Goal: Task Accomplishment & Management: Complete application form

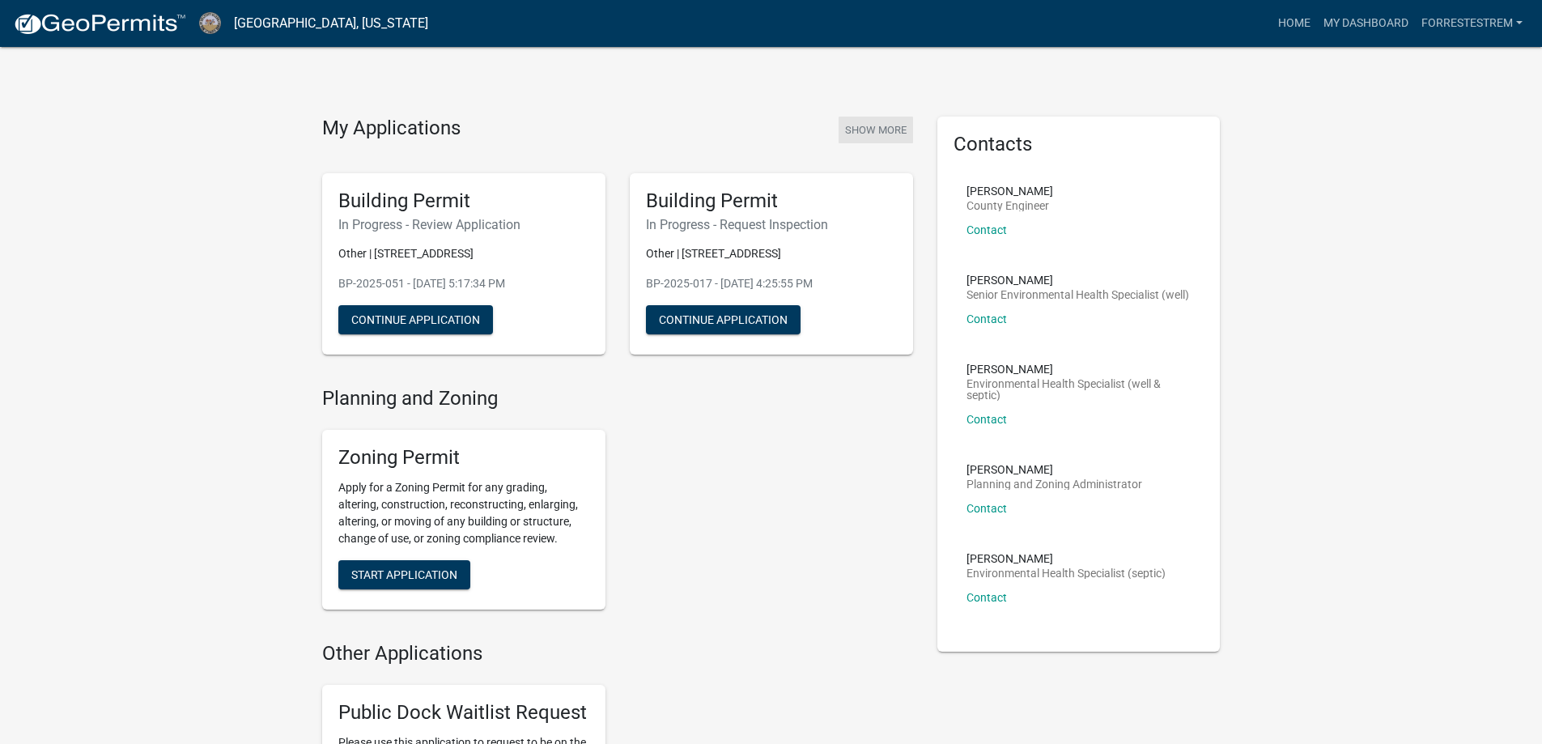
click at [886, 126] on button "Show More" at bounding box center [876, 130] width 74 height 27
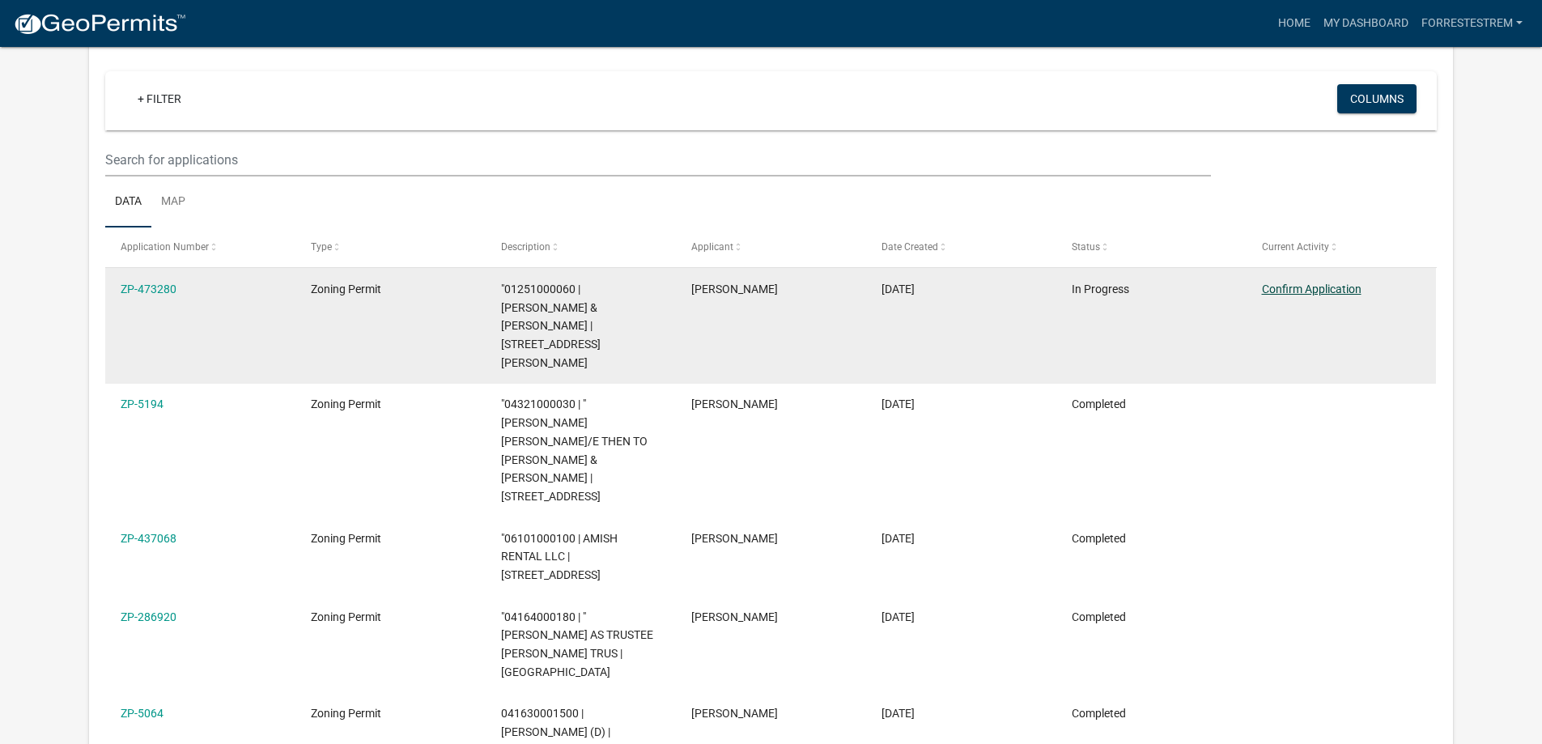
scroll to position [134, 0]
click at [1285, 288] on link "Confirm Application" at bounding box center [1312, 289] width 100 height 13
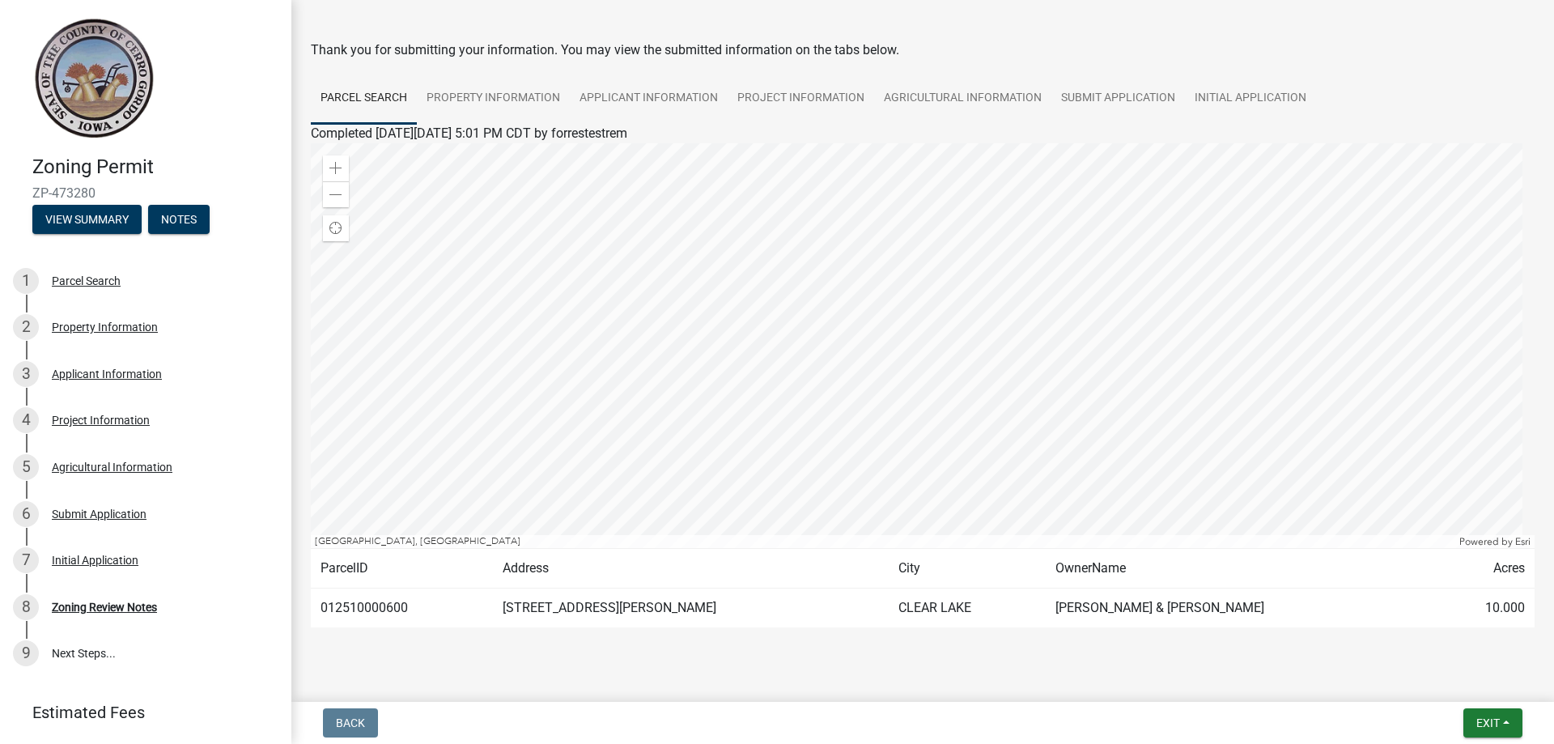
scroll to position [78, 0]
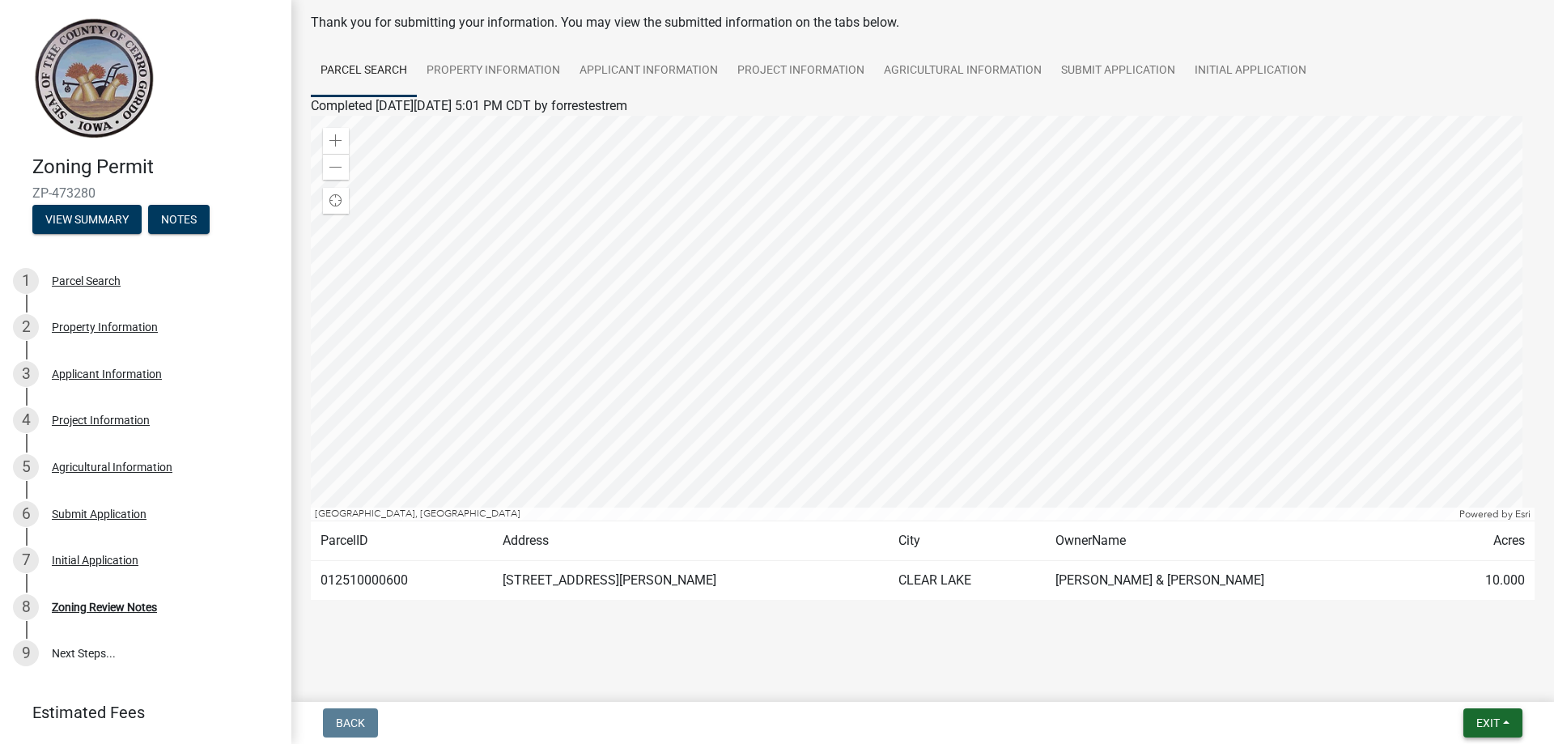
click at [1500, 721] on span "Exit" at bounding box center [1488, 722] width 23 height 13
click at [1138, 74] on link "Submit Application" at bounding box center [1119, 71] width 134 height 52
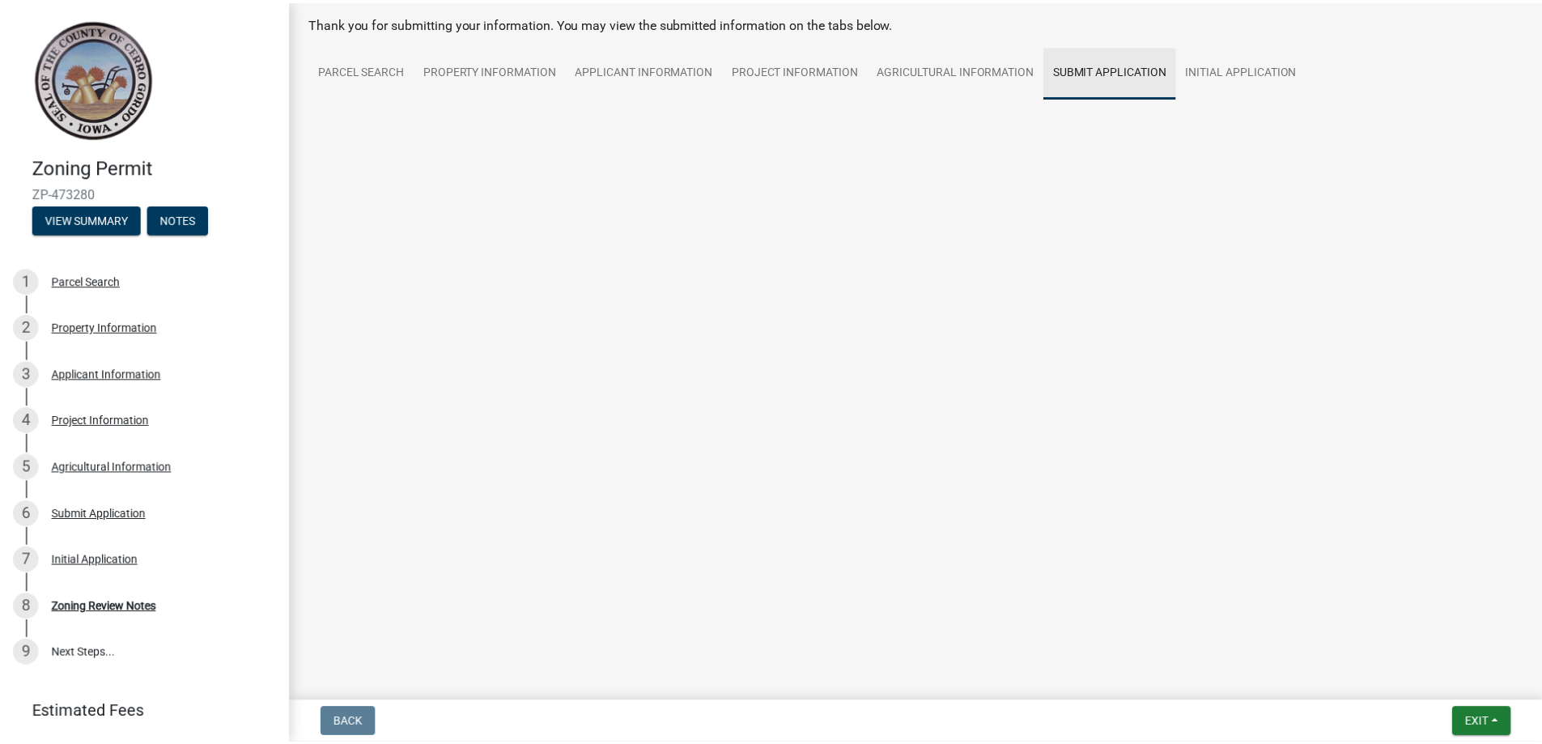
scroll to position [70, 0]
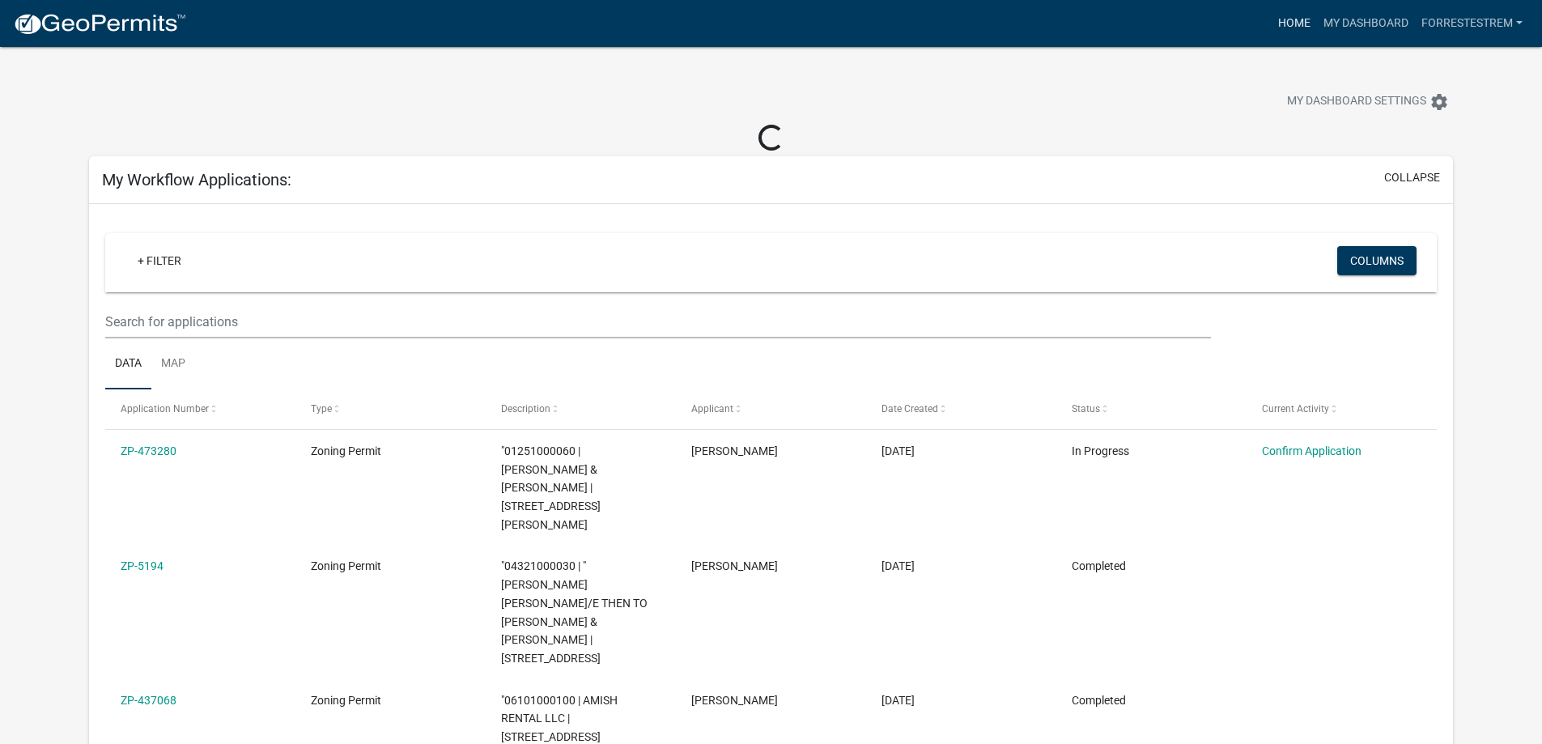
click at [1280, 27] on link "Home" at bounding box center [1294, 23] width 45 height 31
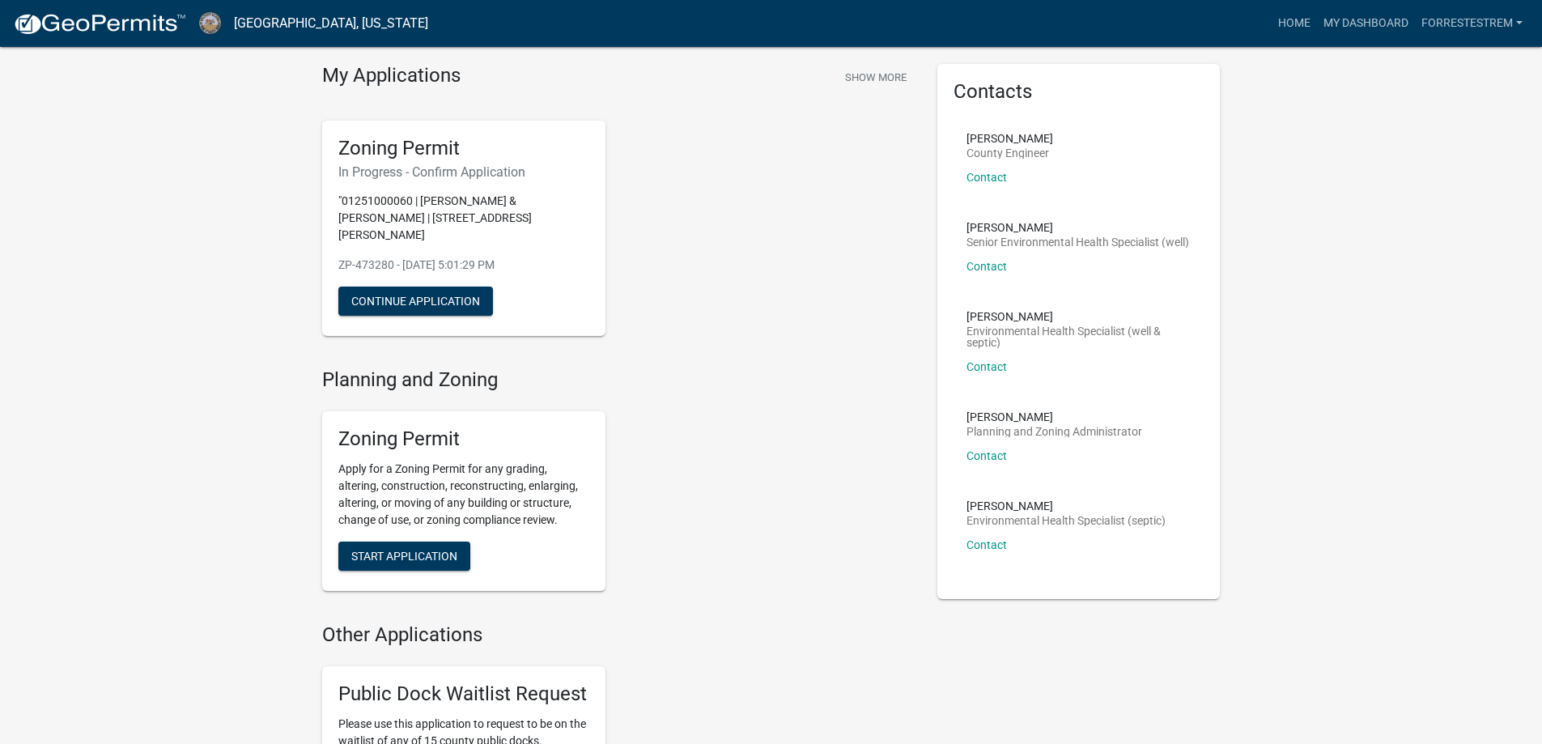
scroll to position [81, 0]
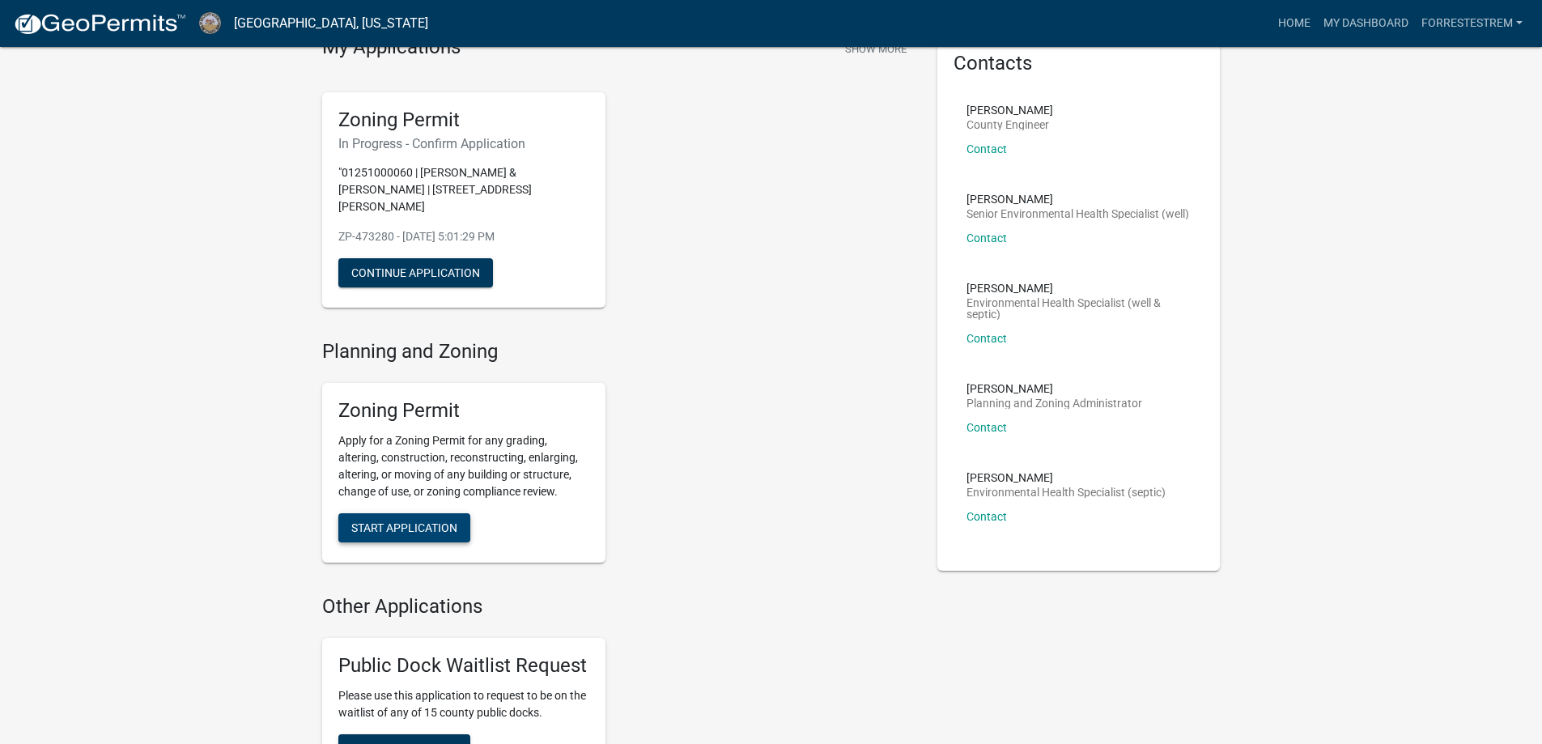
click at [447, 521] on span "Start Application" at bounding box center [404, 527] width 106 height 13
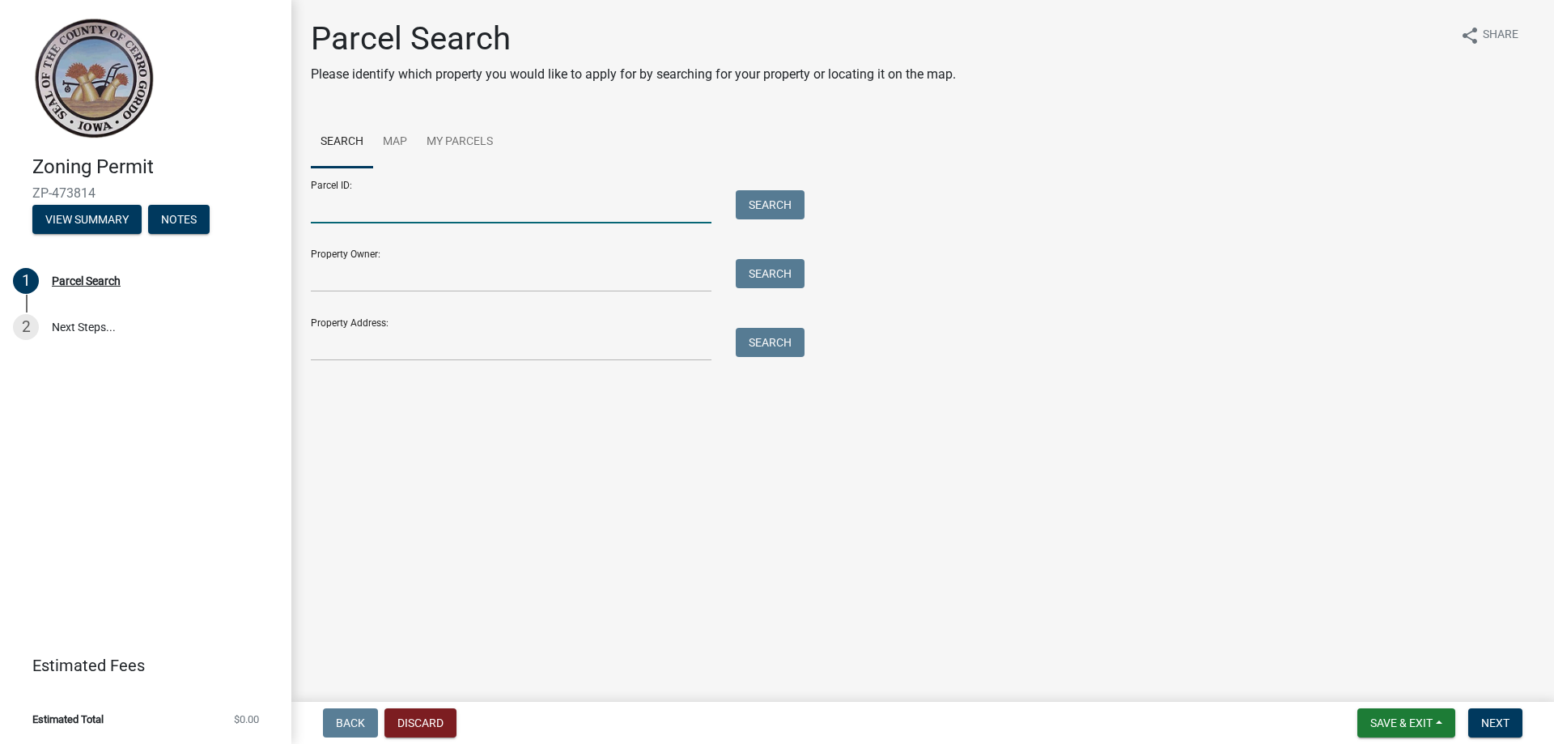
click at [582, 206] on input "Parcel ID:" at bounding box center [511, 206] width 401 height 33
click at [538, 292] on form "Parcel ID: Search Property Owner: Search Property Address: Search" at bounding box center [554, 264] width 486 height 193
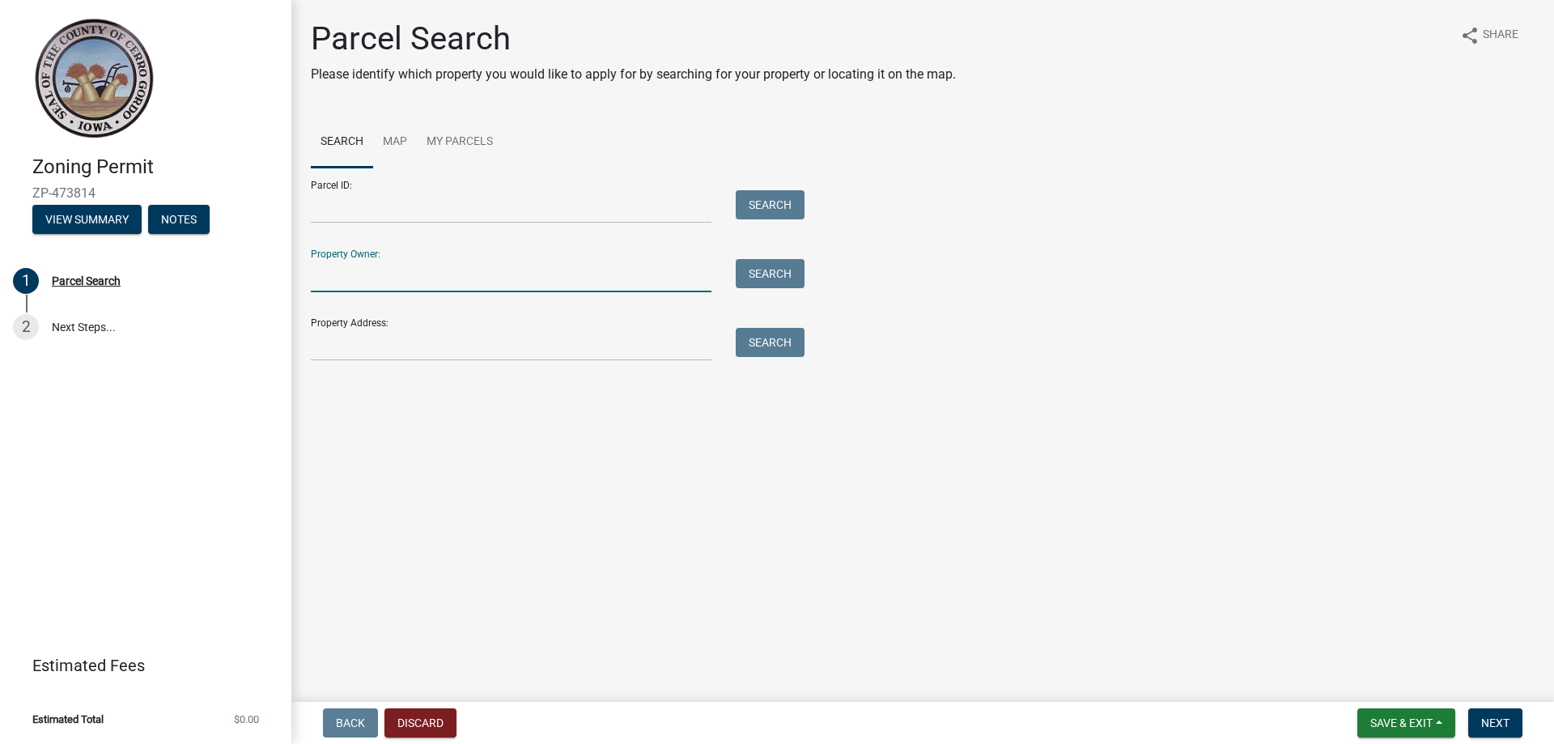
click at [538, 279] on input "Property Owner:" at bounding box center [511, 275] width 401 height 33
type input "[PERSON_NAME]"
click at [789, 274] on button "Search" at bounding box center [770, 273] width 69 height 29
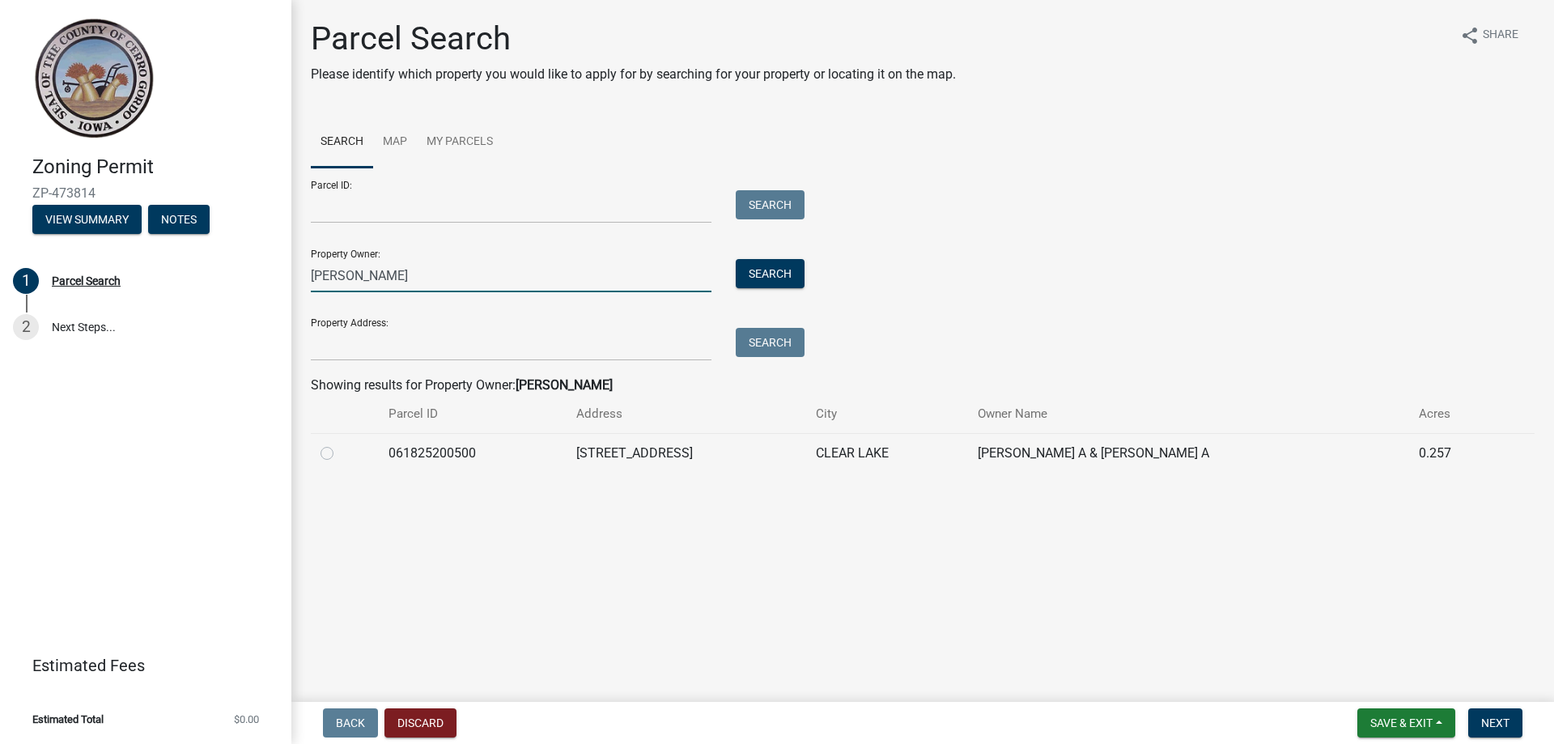
click at [396, 275] on input "[PERSON_NAME]" at bounding box center [511, 275] width 401 height 33
click at [363, 345] on input "Property Address:" at bounding box center [511, 344] width 401 height 33
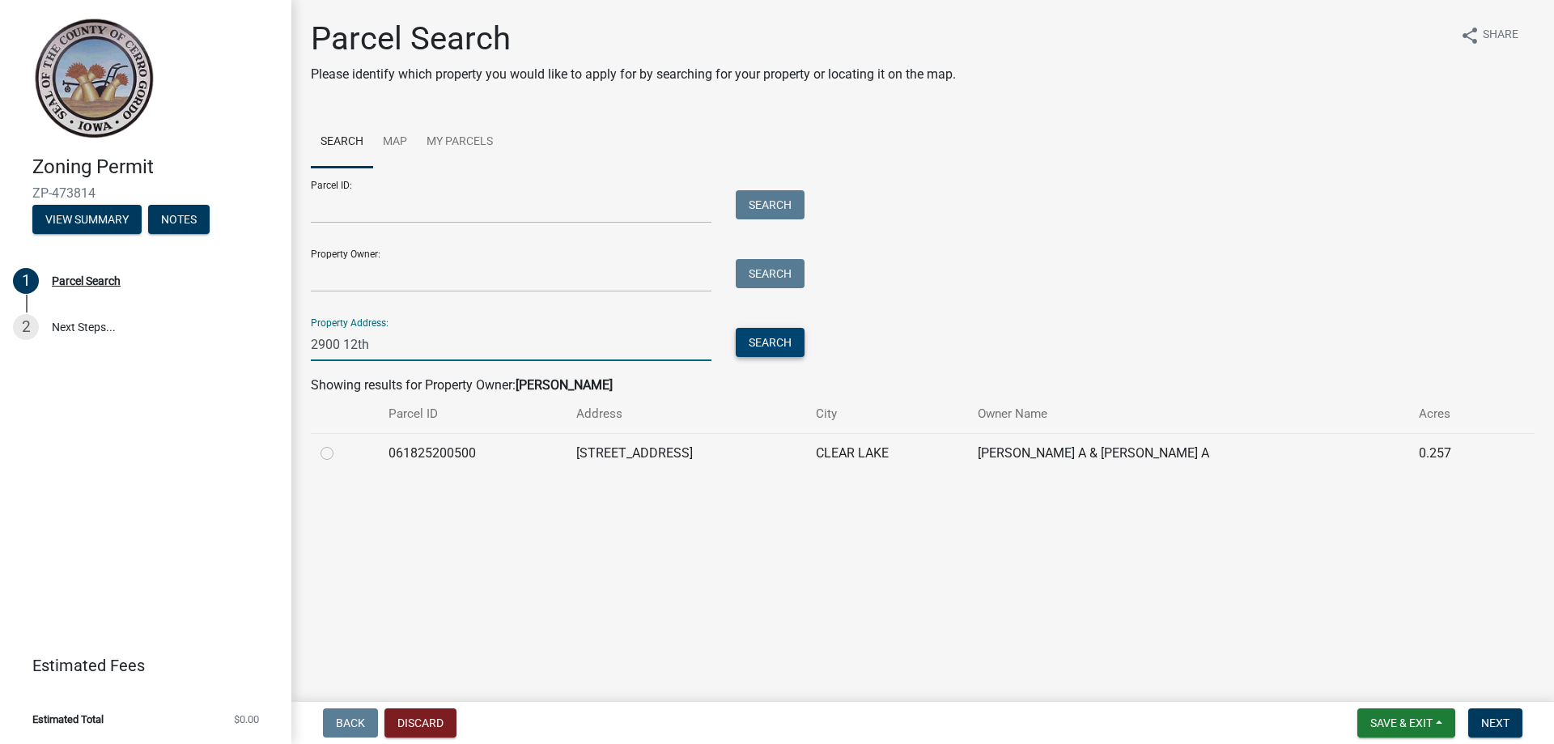
type input "2900 12th"
click at [746, 342] on button "Search" at bounding box center [770, 342] width 69 height 29
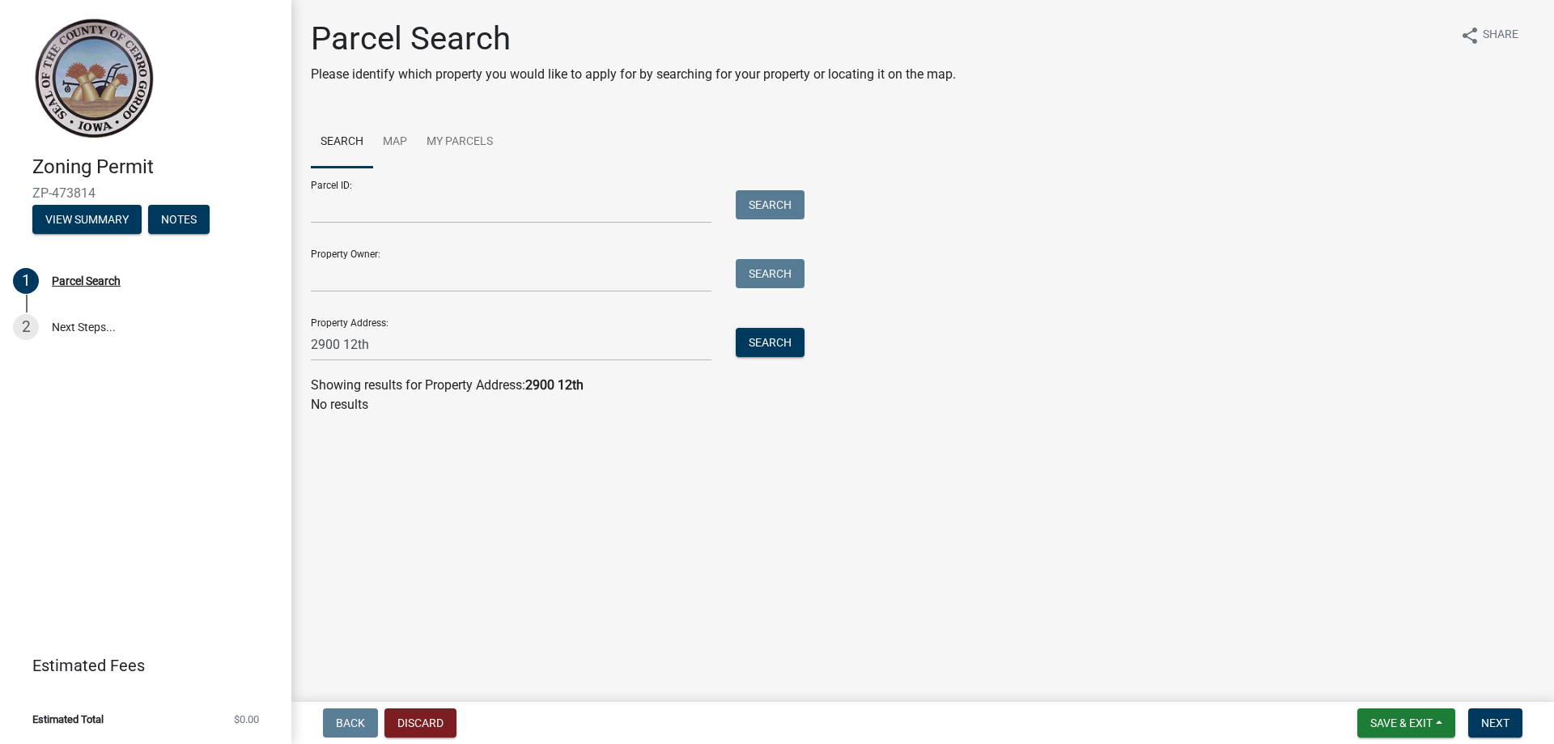
click at [410, 325] on div "Property Address: [STREET_ADDRESS] Search" at bounding box center [554, 333] width 486 height 56
click at [409, 340] on input "2900 12th" at bounding box center [511, 344] width 401 height 33
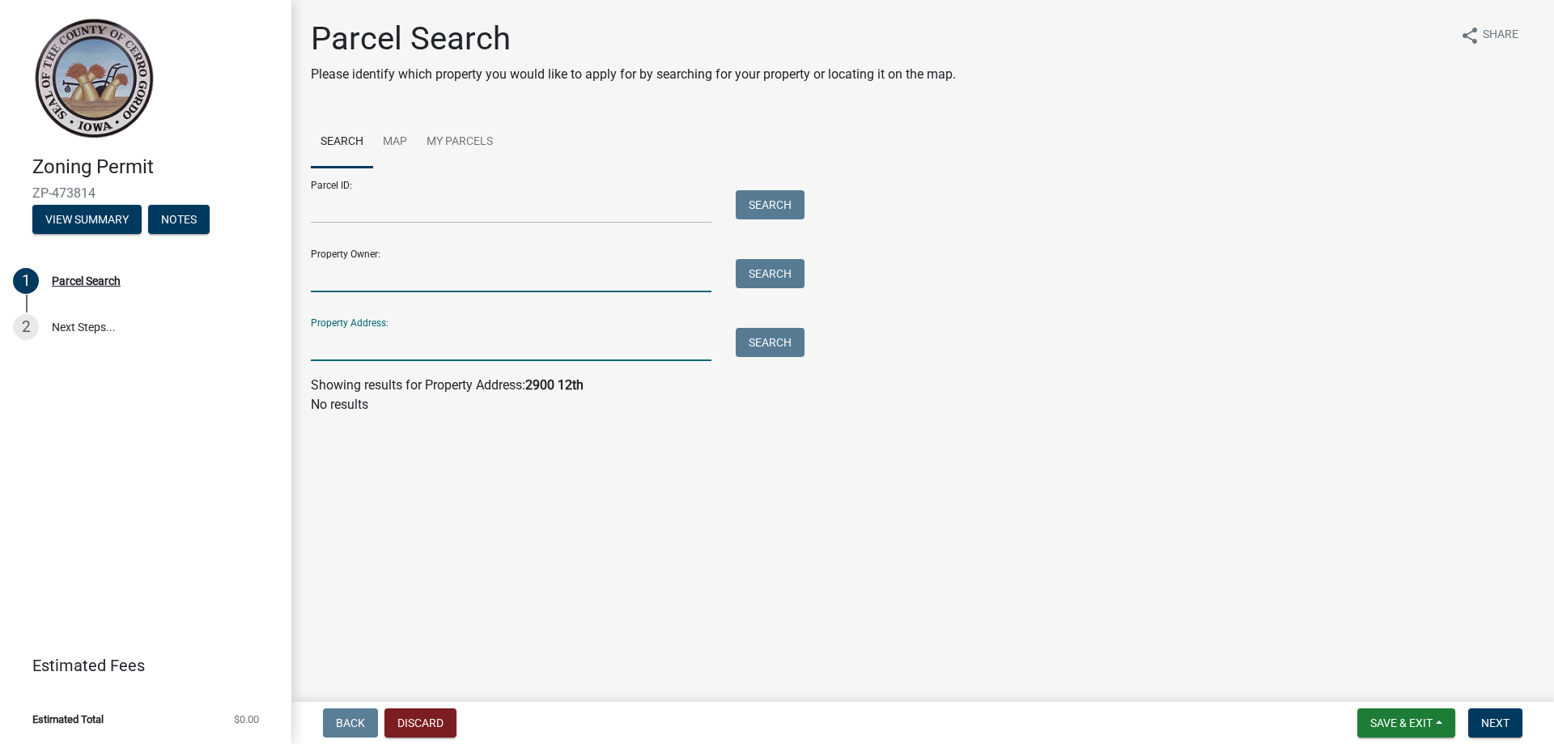
click at [361, 280] on input "Property Owner:" at bounding box center [511, 275] width 401 height 33
click at [768, 275] on button "Search" at bounding box center [770, 273] width 69 height 29
click at [457, 284] on input "[PERSON_NAME]" at bounding box center [511, 275] width 401 height 33
type input "[PERSON_NAME]"
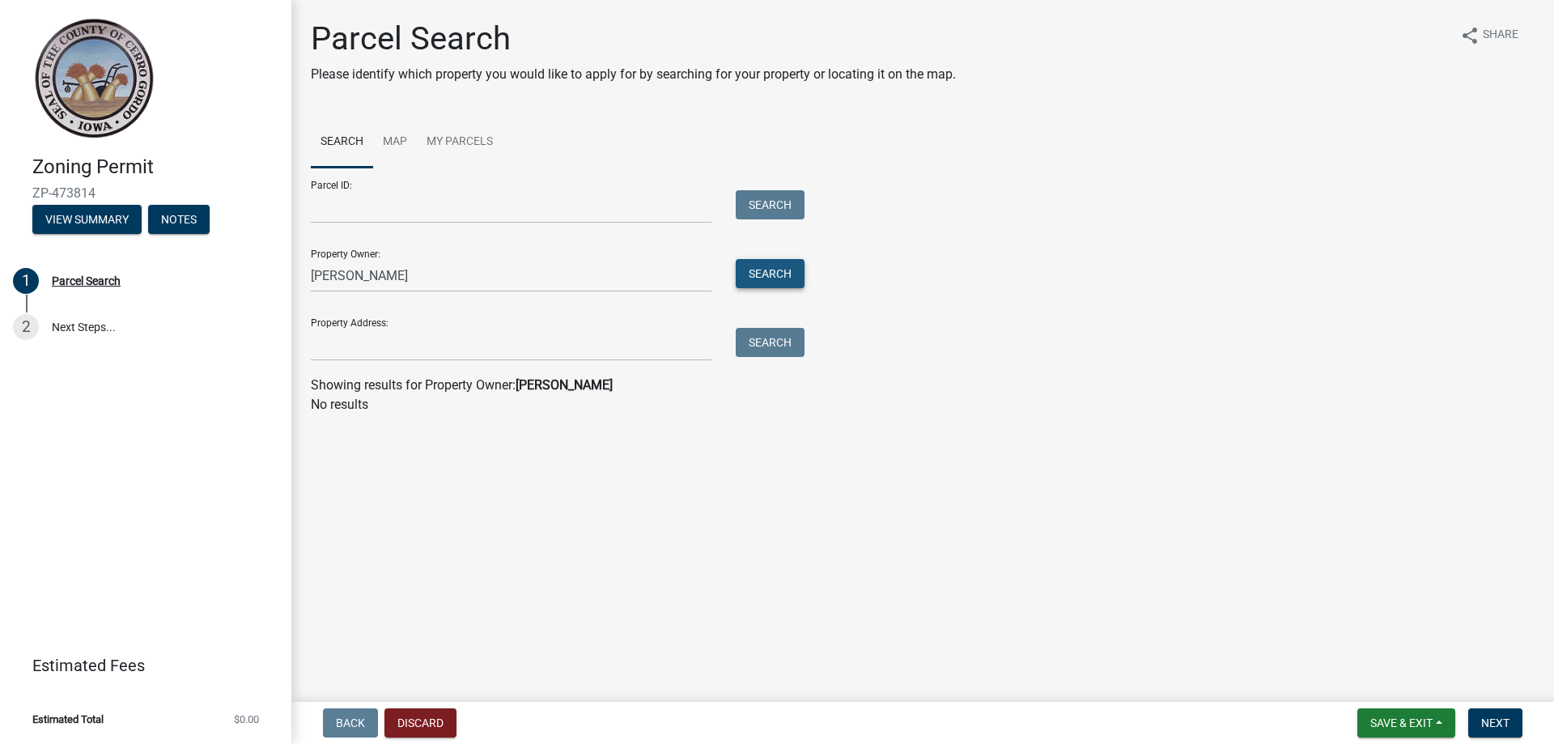
click at [759, 278] on button "Search" at bounding box center [770, 273] width 69 height 29
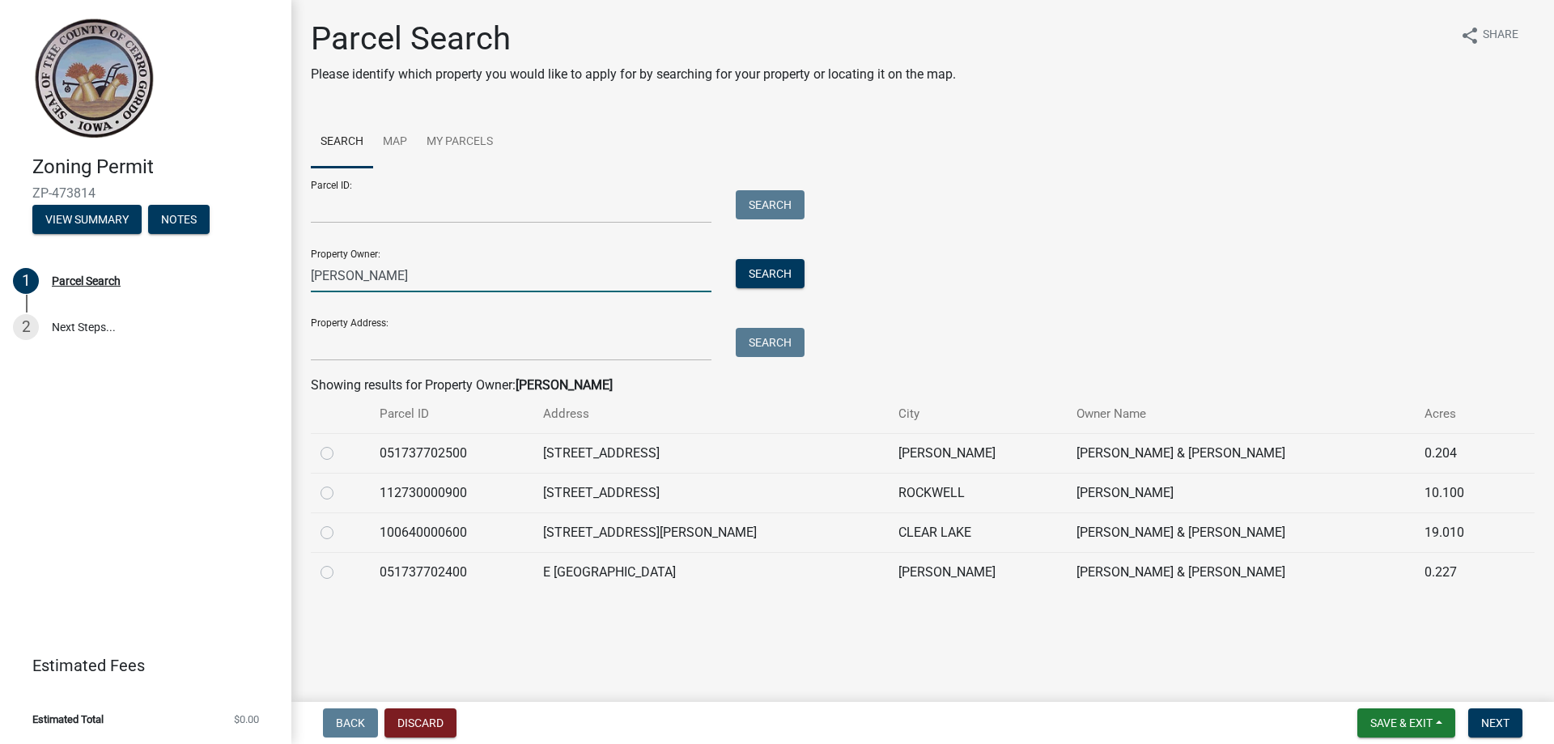
click at [400, 277] on input "[PERSON_NAME]" at bounding box center [511, 275] width 401 height 33
click at [399, 277] on input "[PERSON_NAME]" at bounding box center [511, 275] width 401 height 33
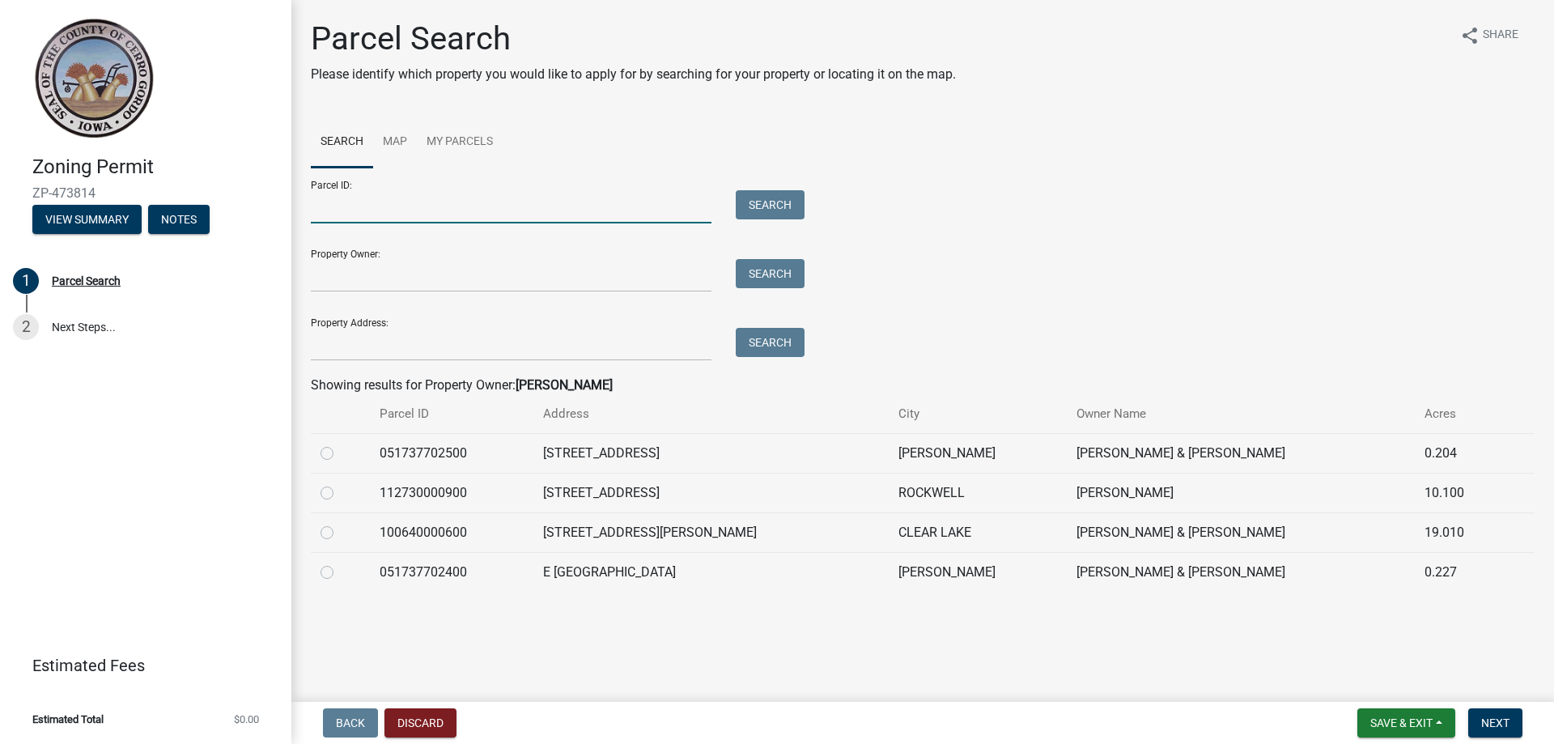
click at [562, 204] on input "Parcel ID:" at bounding box center [511, 206] width 401 height 33
paste input "070117700400"
type input "070117700400"
click at [781, 210] on button "Search" at bounding box center [770, 204] width 69 height 29
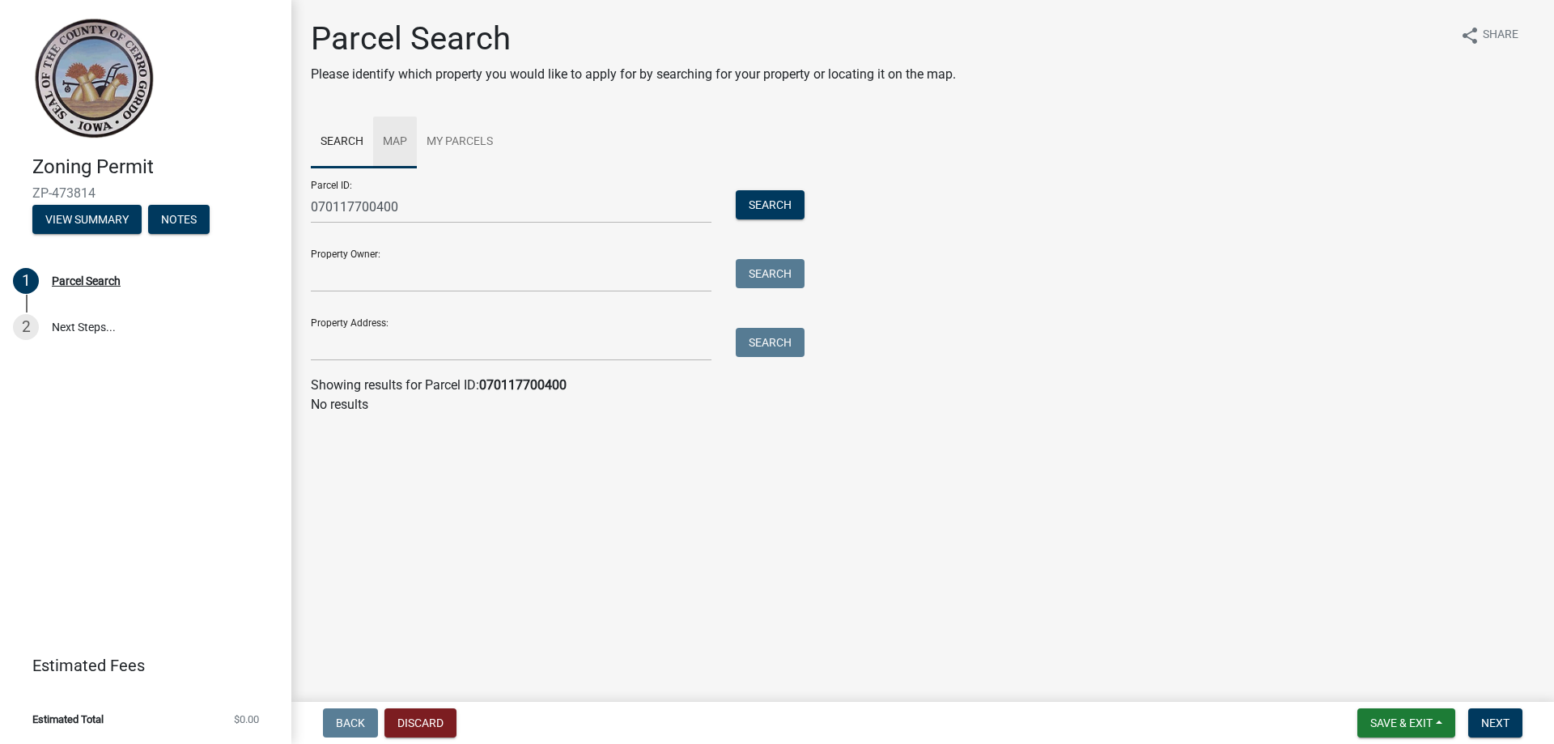
click at [406, 142] on link "Map" at bounding box center [395, 143] width 44 height 52
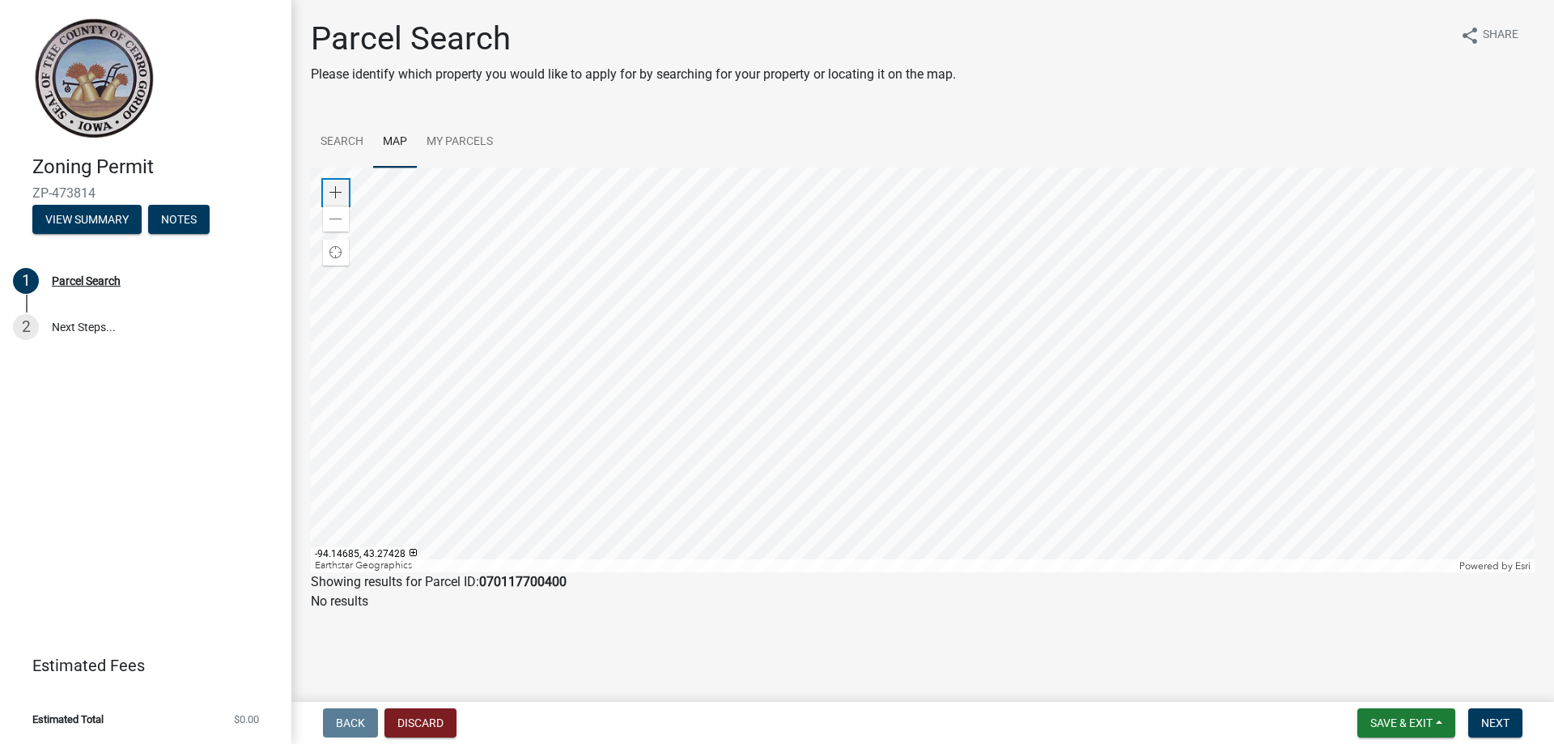
click at [337, 190] on span at bounding box center [335, 192] width 13 height 13
click at [699, 440] on div at bounding box center [923, 370] width 1224 height 405
click at [823, 331] on div at bounding box center [923, 370] width 1224 height 405
click at [331, 192] on span at bounding box center [335, 192] width 13 height 13
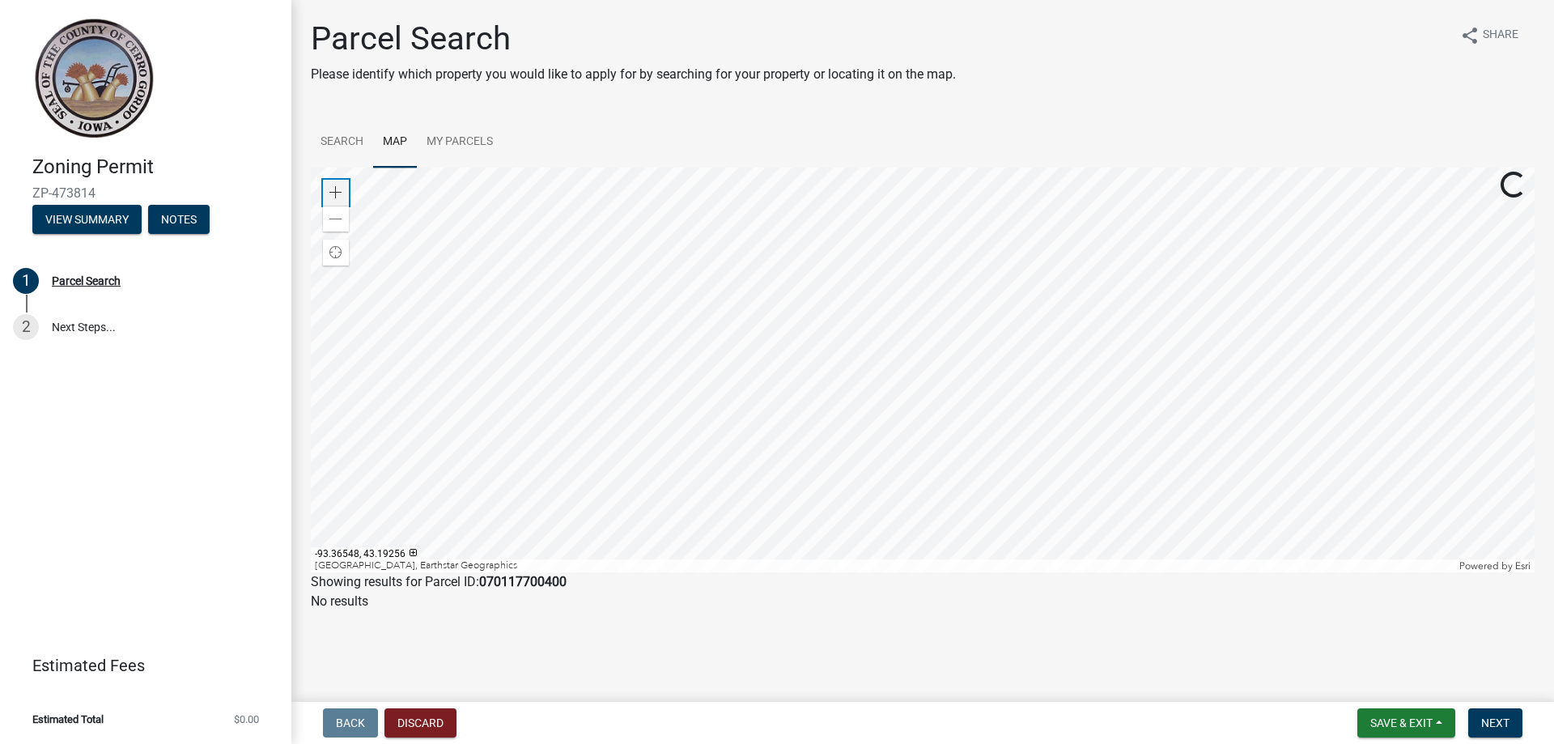
click at [331, 192] on span at bounding box center [335, 192] width 13 height 13
click at [678, 413] on div at bounding box center [923, 370] width 1224 height 405
click at [746, 489] on div at bounding box center [923, 370] width 1224 height 405
click at [785, 422] on div at bounding box center [923, 370] width 1224 height 405
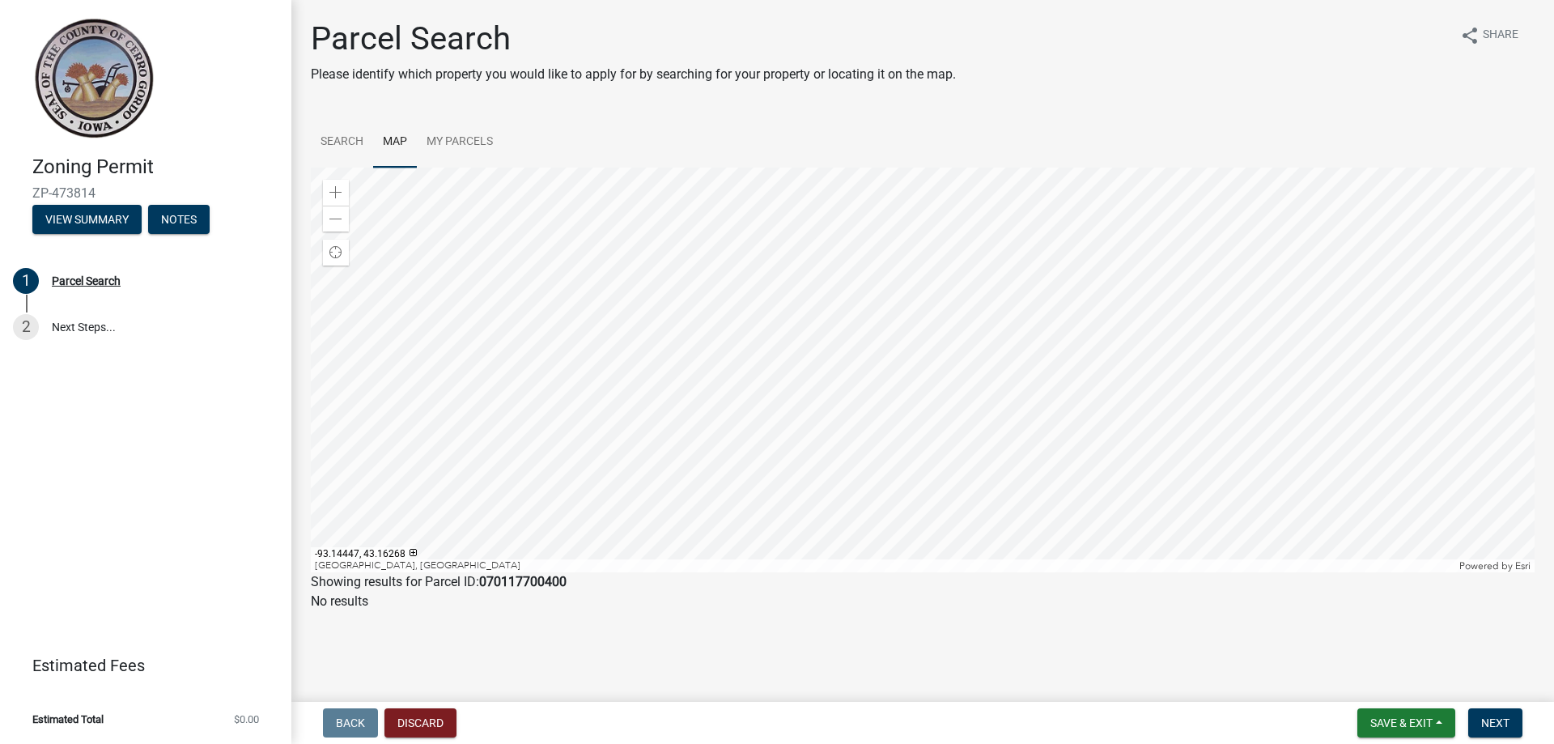
click at [821, 491] on div at bounding box center [923, 370] width 1224 height 405
click at [1065, 270] on div at bounding box center [923, 370] width 1224 height 405
click at [333, 193] on span at bounding box center [335, 192] width 13 height 13
click at [808, 373] on div at bounding box center [923, 370] width 1224 height 405
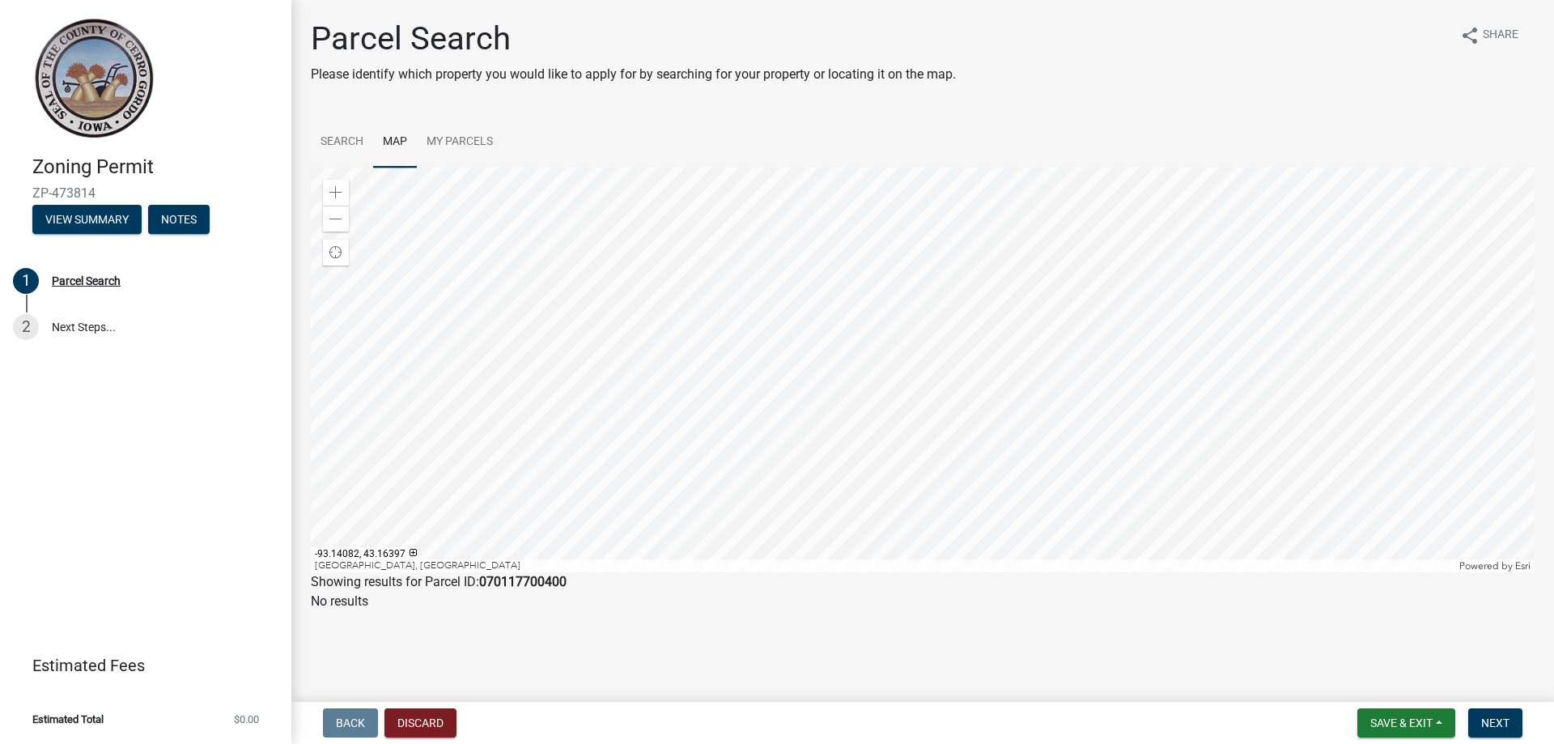
click at [750, 291] on div at bounding box center [923, 370] width 1224 height 405
click at [1265, 415] on div at bounding box center [923, 370] width 1224 height 405
click at [338, 213] on span at bounding box center [335, 219] width 13 height 13
click at [1077, 409] on div at bounding box center [923, 370] width 1224 height 405
click at [850, 408] on div at bounding box center [923, 370] width 1224 height 405
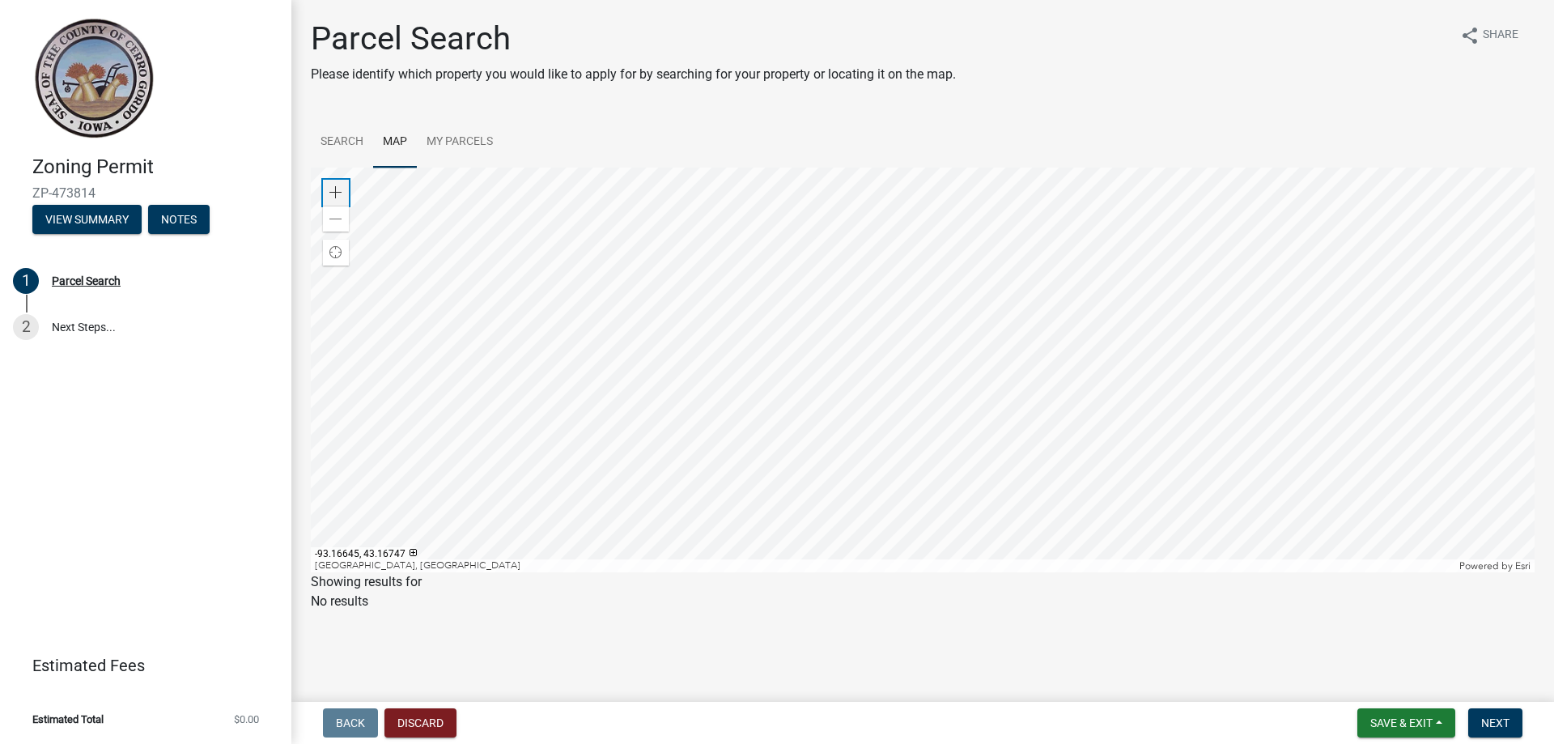
click at [332, 188] on span at bounding box center [335, 192] width 13 height 13
click at [331, 188] on span at bounding box center [335, 192] width 13 height 13
click at [568, 168] on div at bounding box center [923, 370] width 1224 height 405
click at [647, 365] on div at bounding box center [923, 370] width 1224 height 405
click at [865, 340] on div at bounding box center [923, 370] width 1224 height 405
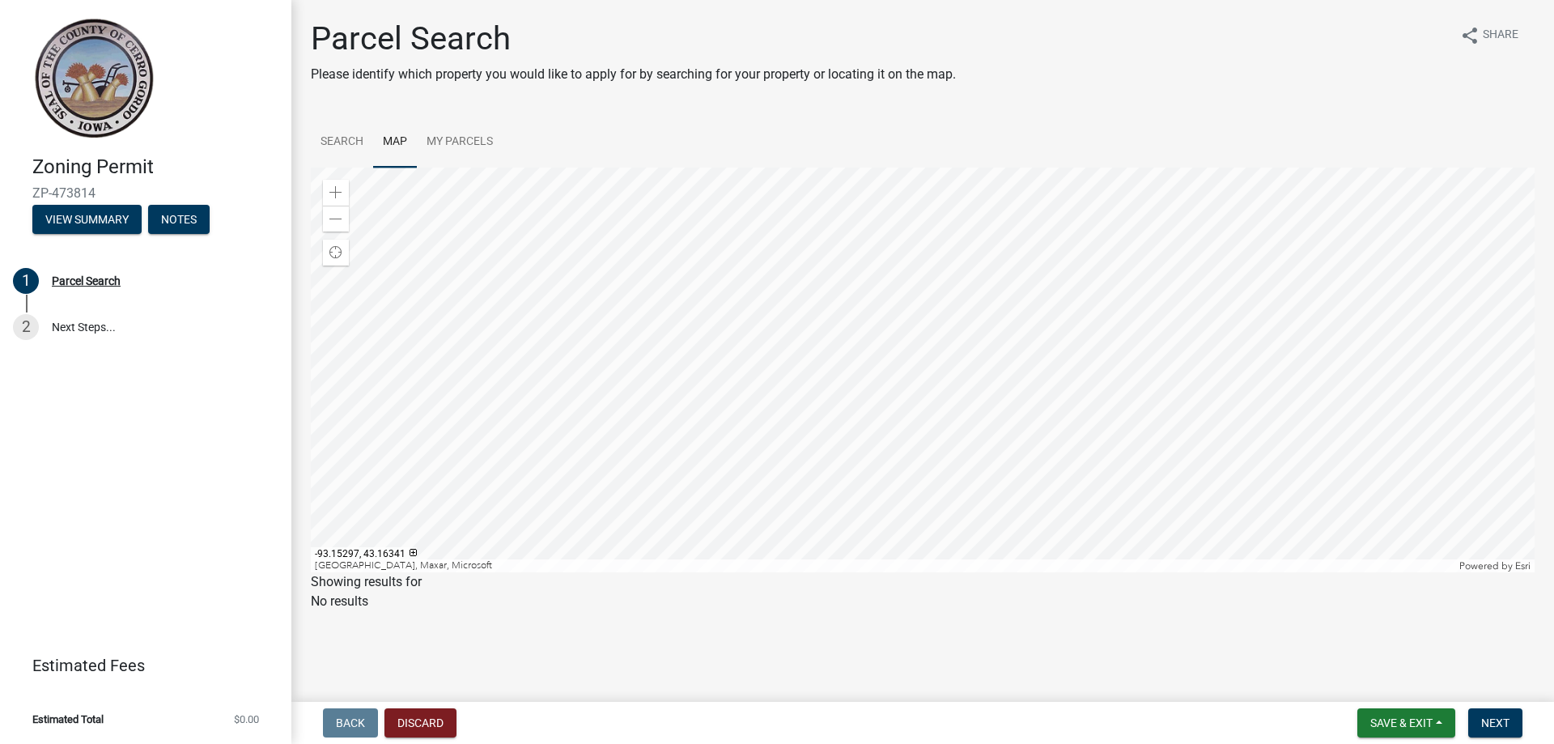
click at [844, 355] on div at bounding box center [923, 370] width 1224 height 405
click at [335, 226] on div "Zoom out" at bounding box center [336, 219] width 26 height 26
click at [885, 341] on div at bounding box center [923, 370] width 1224 height 405
click at [1492, 725] on span "Next" at bounding box center [1496, 722] width 28 height 13
click at [1492, 721] on span "Next" at bounding box center [1496, 722] width 28 height 13
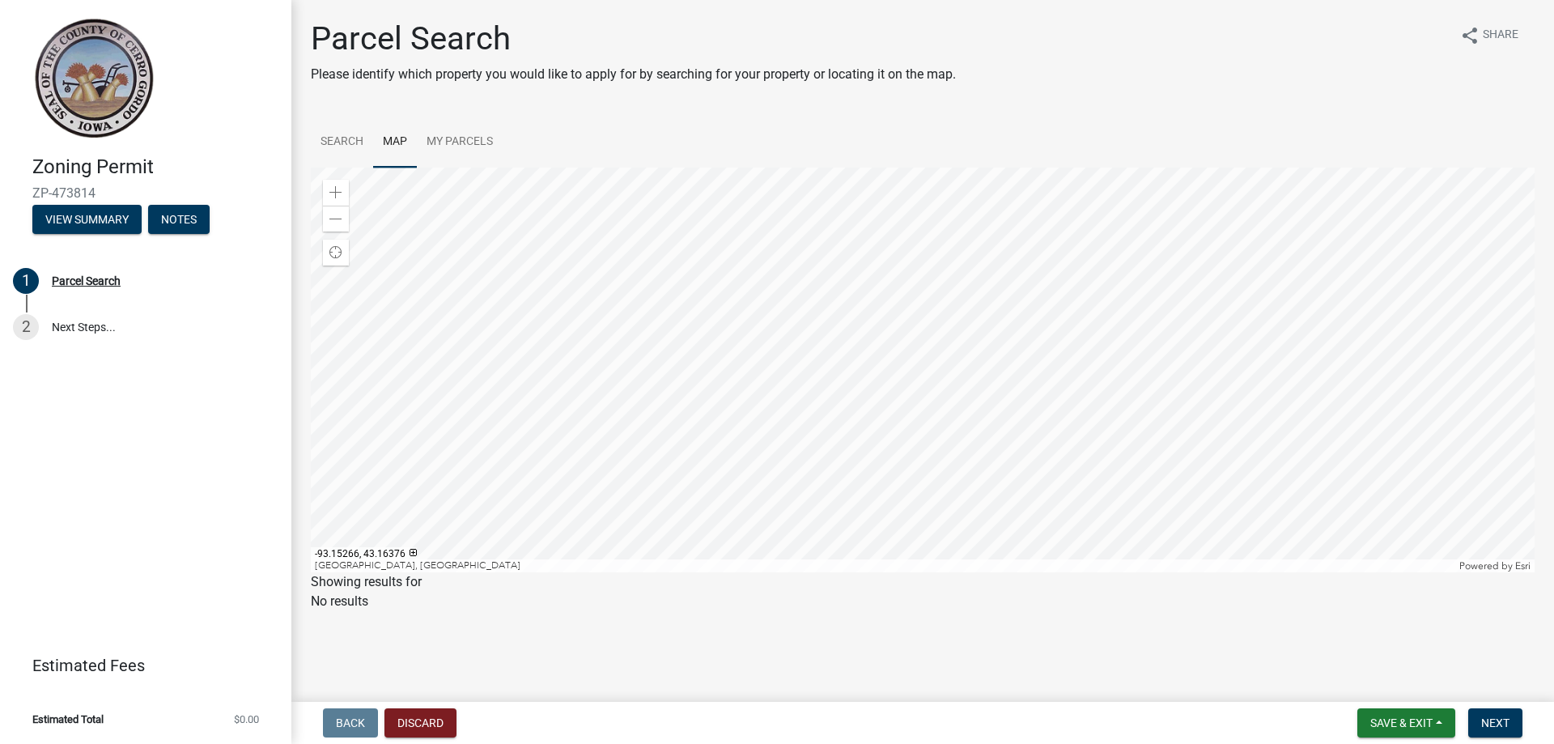
click at [907, 326] on div at bounding box center [923, 370] width 1224 height 405
click at [334, 219] on span at bounding box center [335, 219] width 13 height 13
click at [340, 191] on span at bounding box center [335, 192] width 13 height 13
click at [335, 225] on span at bounding box center [335, 219] width 13 height 13
